Goal: Find specific page/section

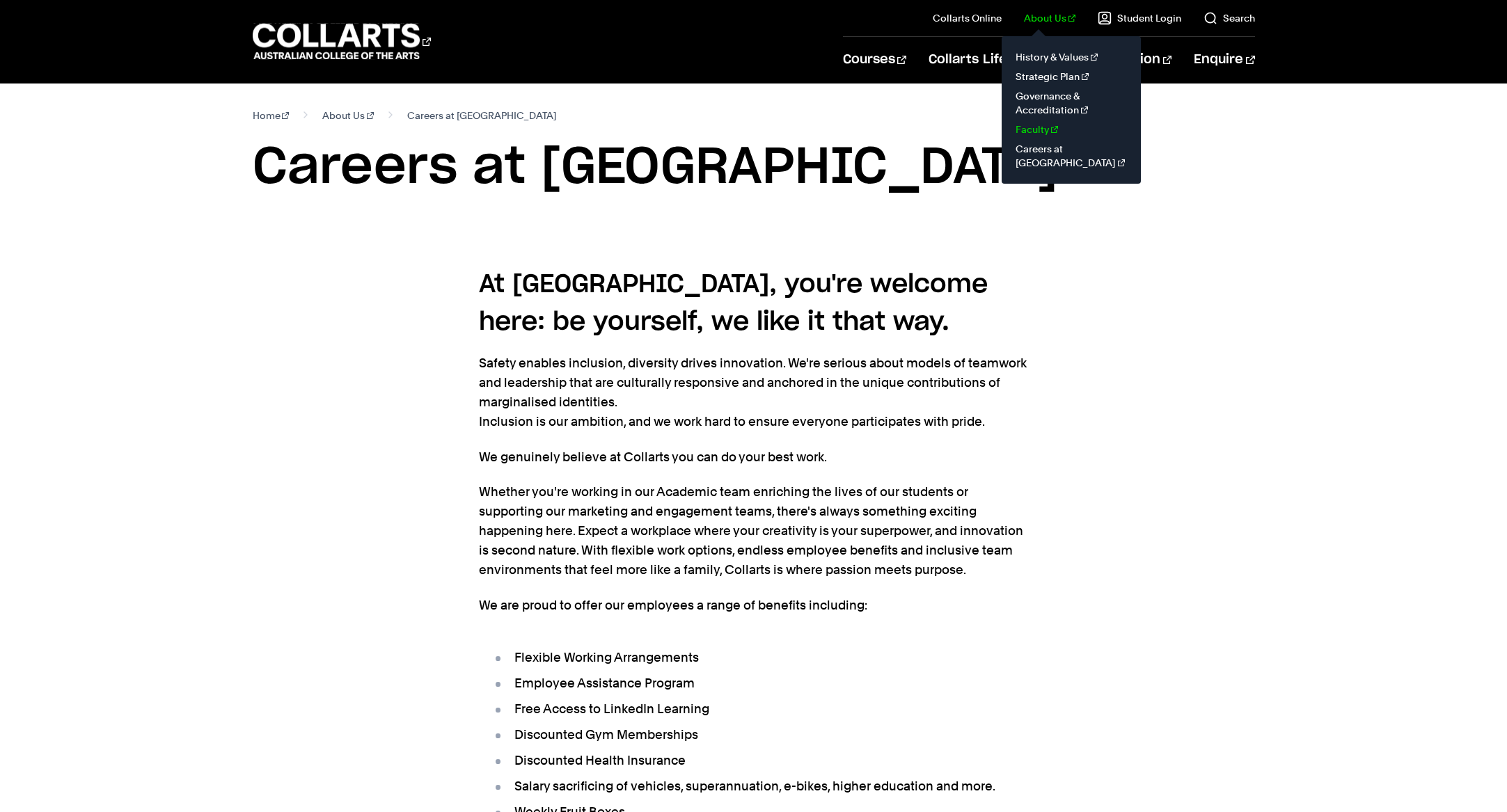
click at [1047, 134] on link "Faculty" at bounding box center [1071, 129] width 117 height 19
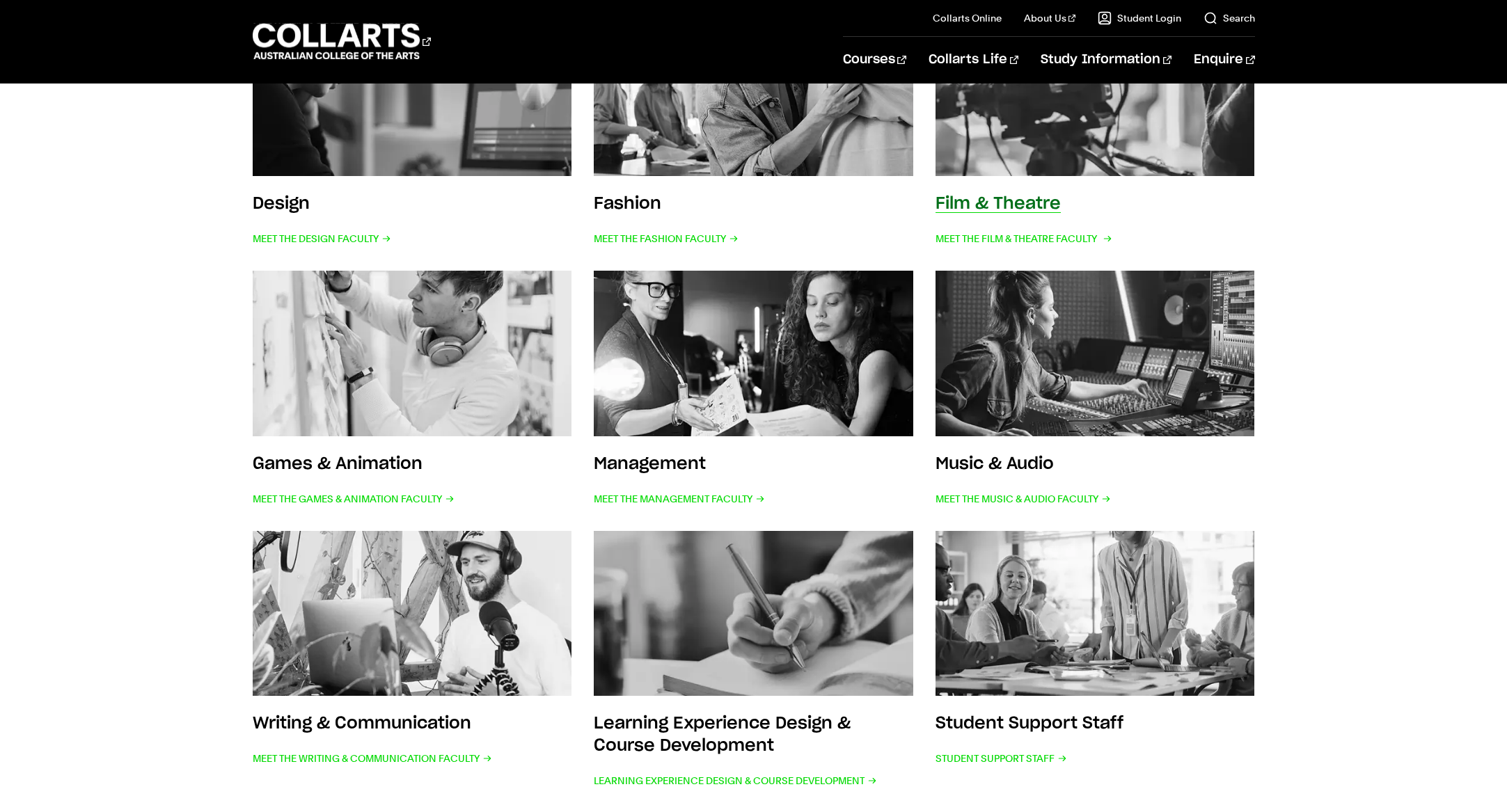
scroll to position [538, 0]
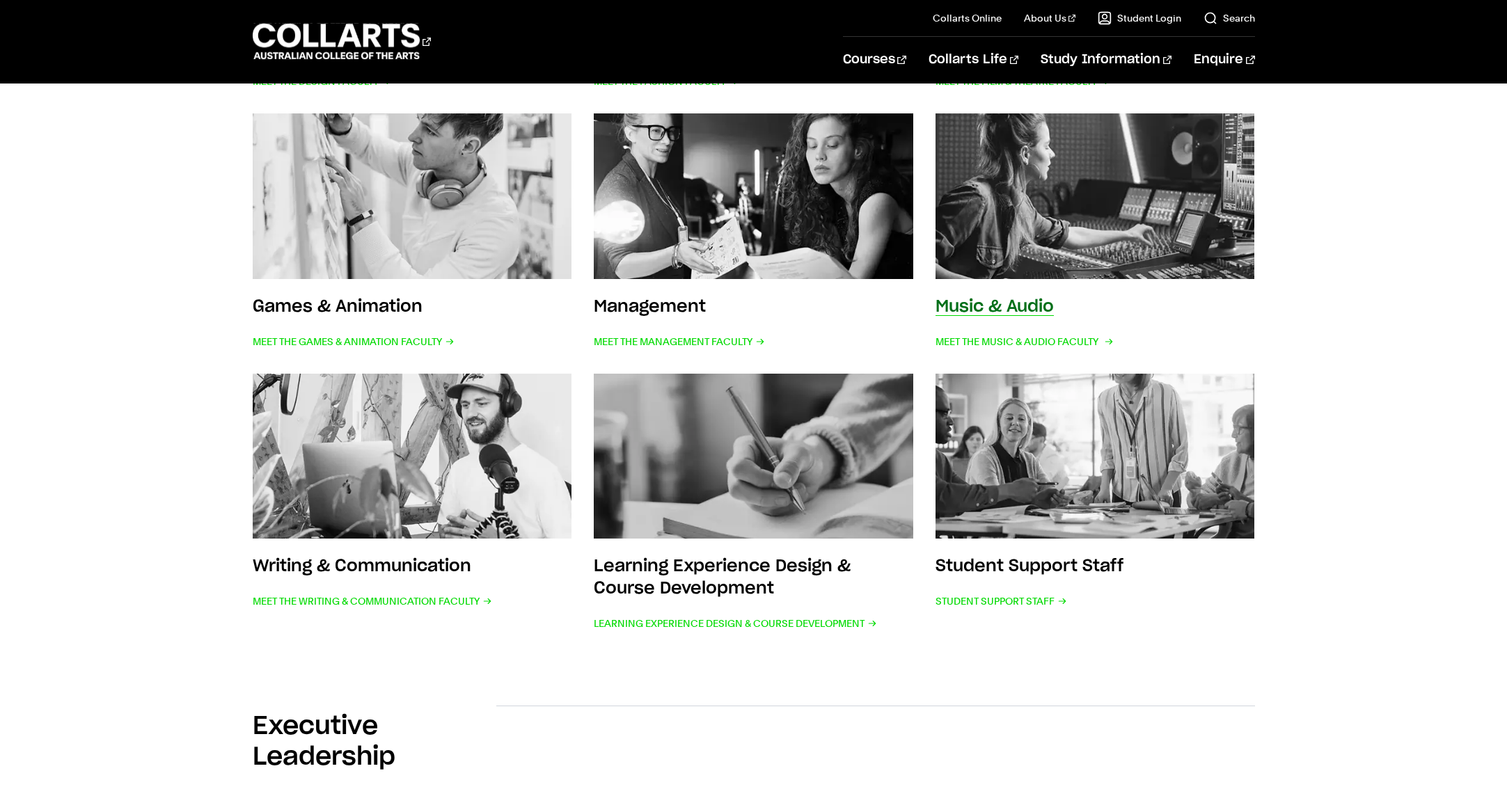
click at [988, 307] on h3 "Music & Audio" at bounding box center [995, 306] width 118 height 16
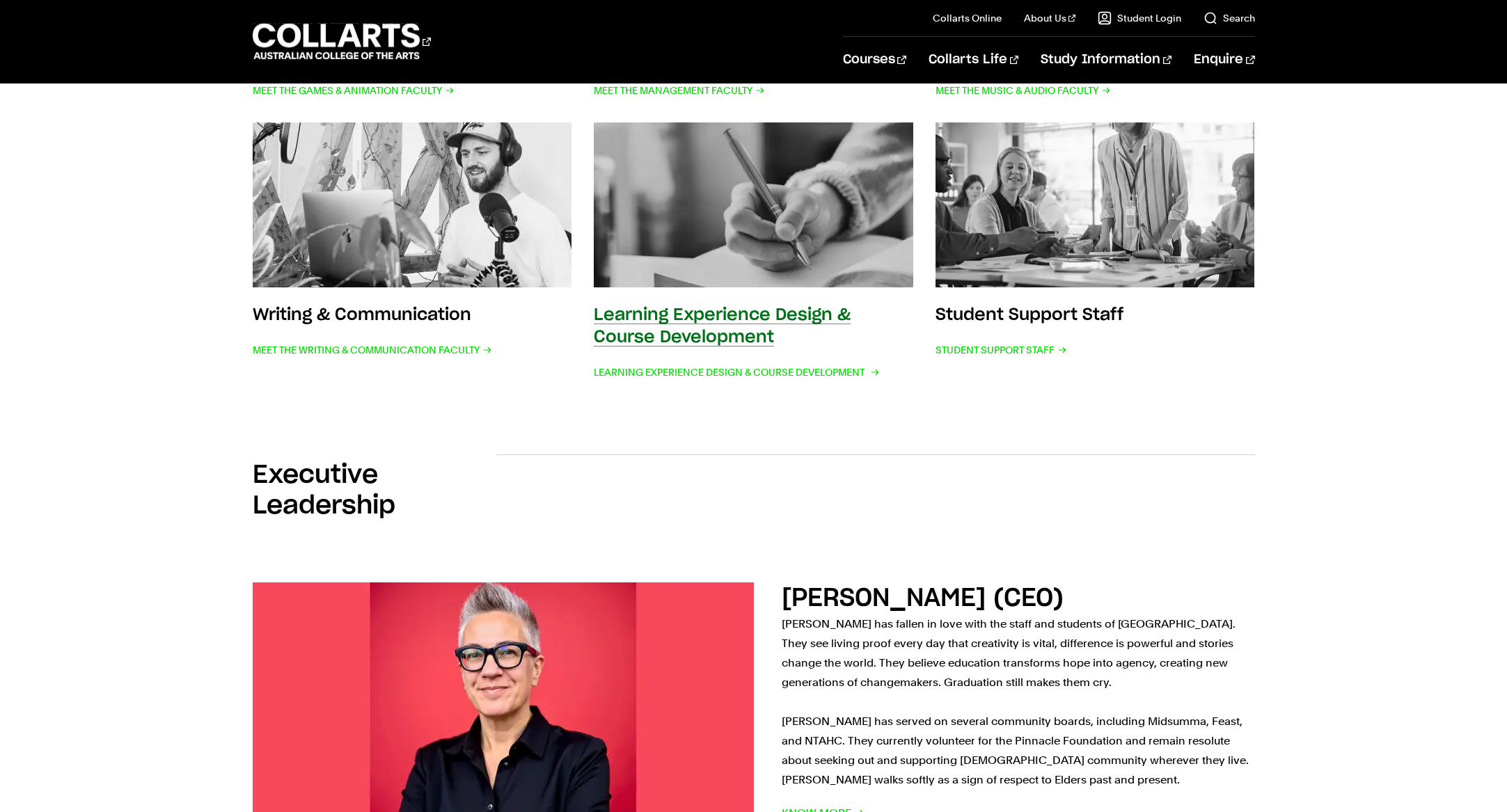
scroll to position [894, 0]
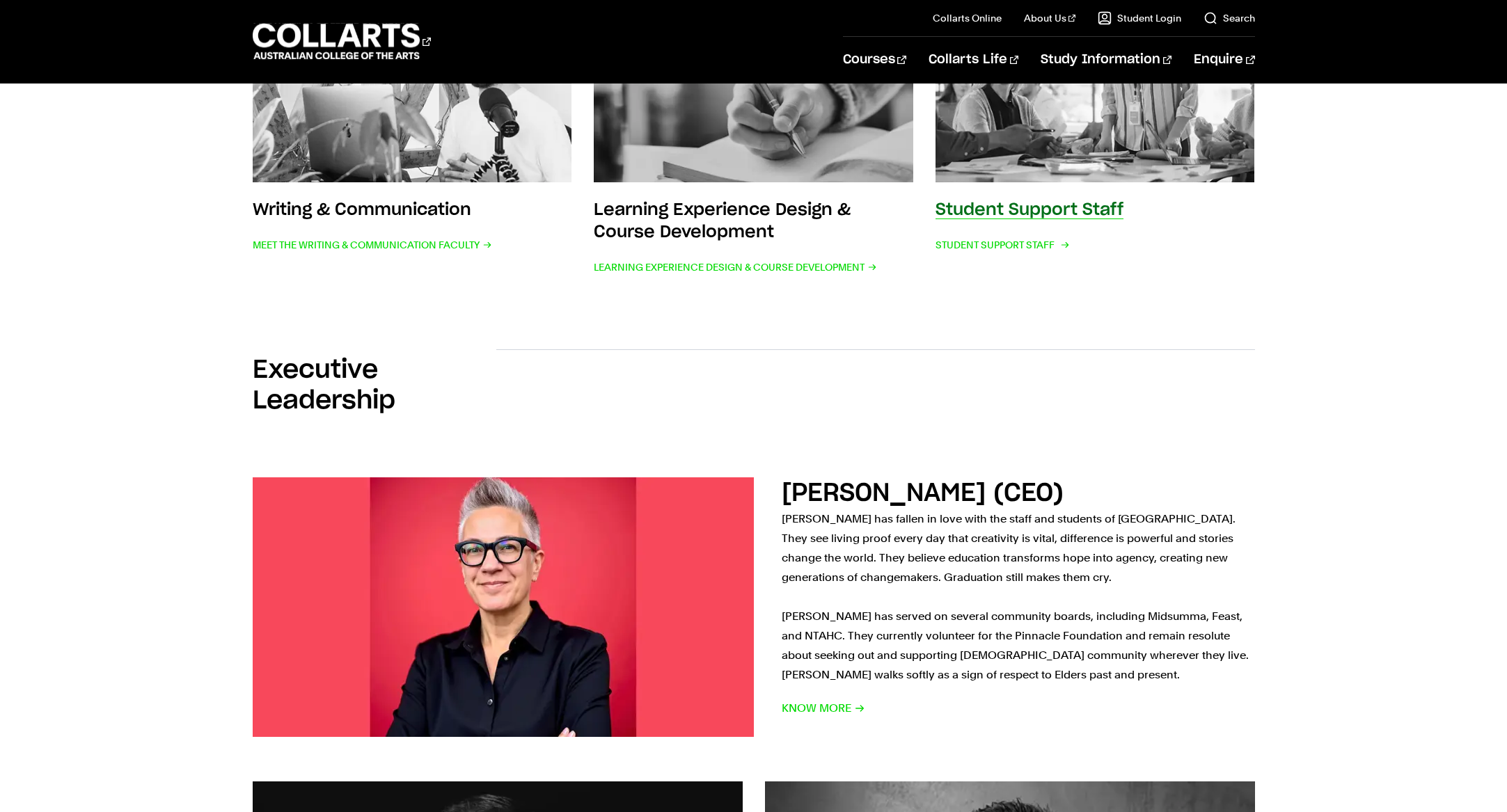
click at [996, 210] on h3 "Student Support Staff" at bounding box center [1030, 210] width 188 height 16
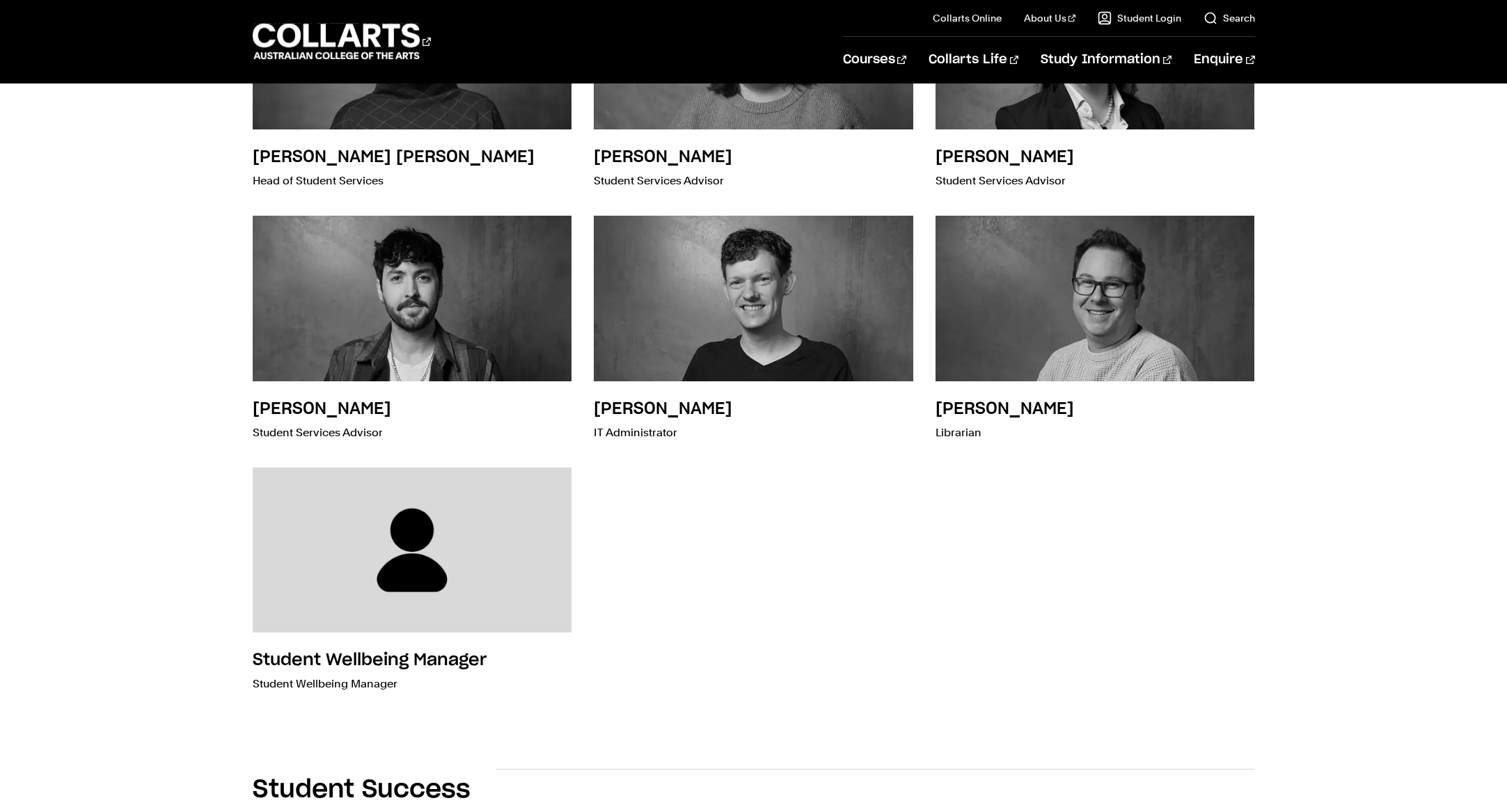
scroll to position [393, 0]
